Goal: Task Accomplishment & Management: Complete application form

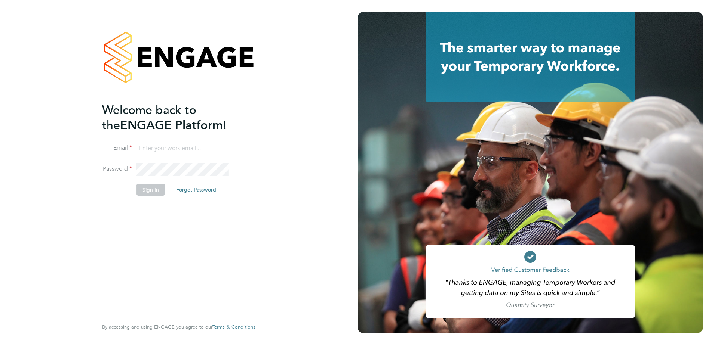
type input "rhyscook@buildingcareersuk.com"
click at [145, 200] on li "Sign In Forgot Password" at bounding box center [175, 193] width 146 height 19
click at [144, 191] on button "Sign In" at bounding box center [150, 190] width 28 height 12
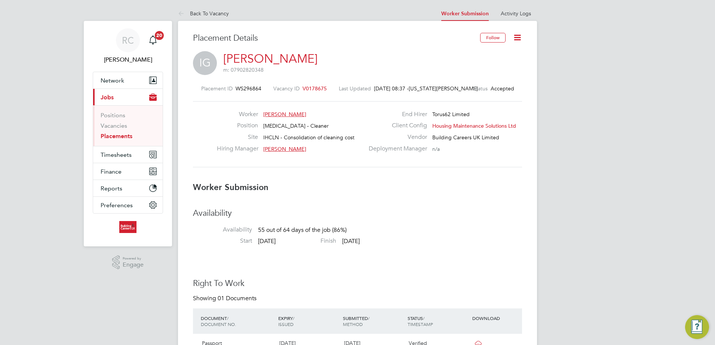
click at [199, 16] on li "Back To Vacancy" at bounding box center [203, 13] width 51 height 15
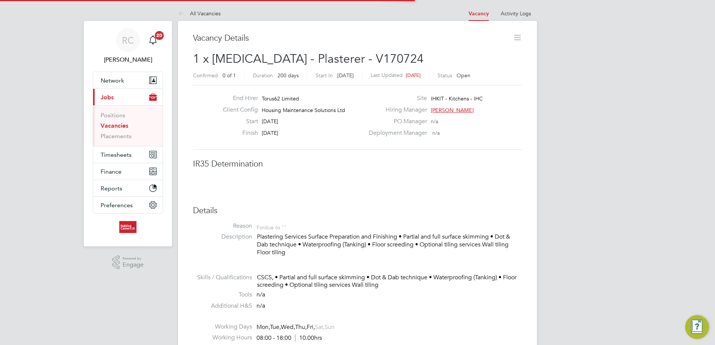
scroll to position [4, 4]
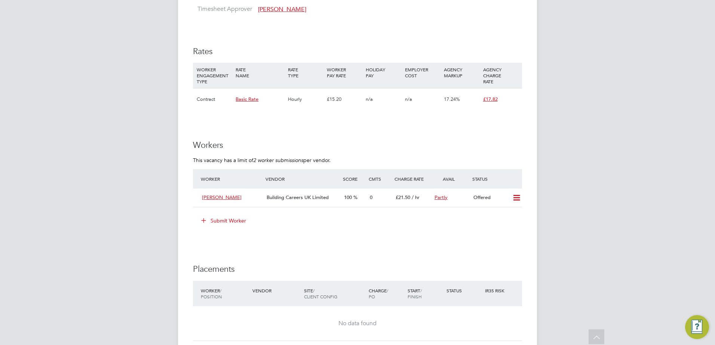
drag, startPoint x: 137, startPoint y: 39, endPoint x: 141, endPoint y: 34, distance: 5.8
click at [137, 39] on div "RC [PERSON_NAME] Notifications 20 Applications: Network Team Members Businesses…" at bounding box center [357, 165] width 715 height 1153
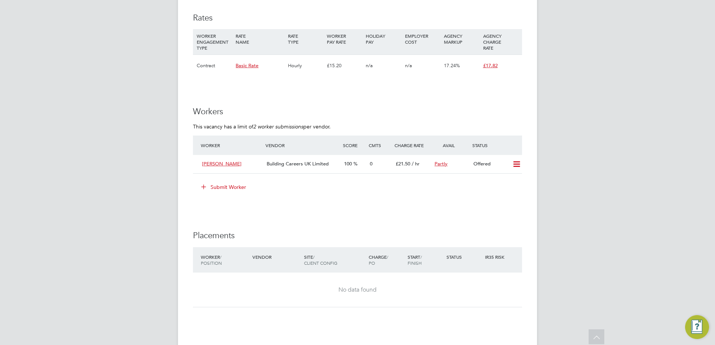
scroll to position [486, 0]
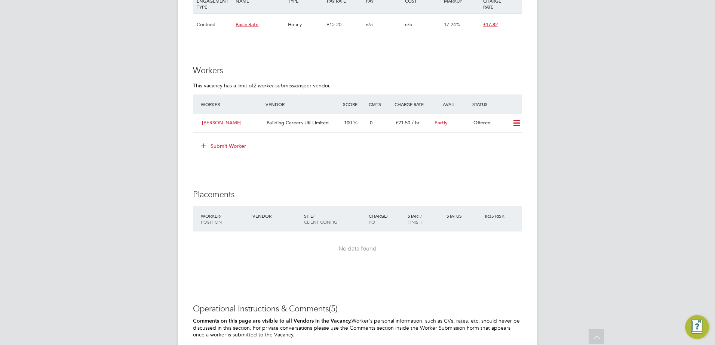
click at [650, 92] on div "RC [PERSON_NAME] Notifications 20 Applications: Network Team Members Businesses…" at bounding box center [357, 90] width 715 height 1153
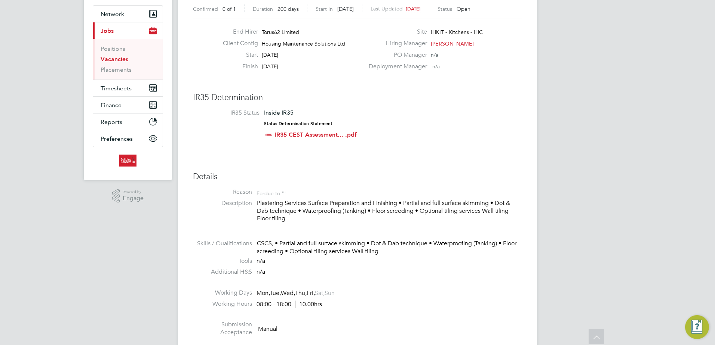
scroll to position [0, 0]
